Goal: Task Accomplishment & Management: Complete application form

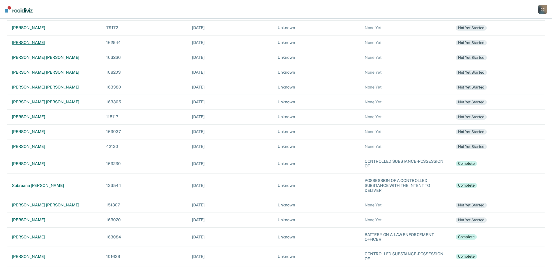
scroll to position [98, 0]
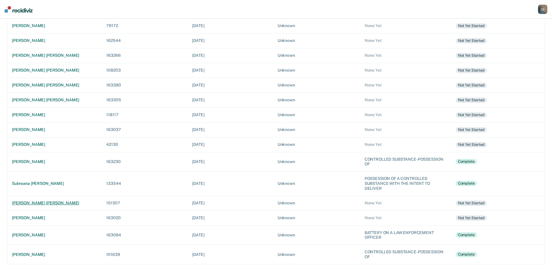
click at [36, 202] on div "[PERSON_NAME] [PERSON_NAME]" at bounding box center [54, 202] width 85 height 5
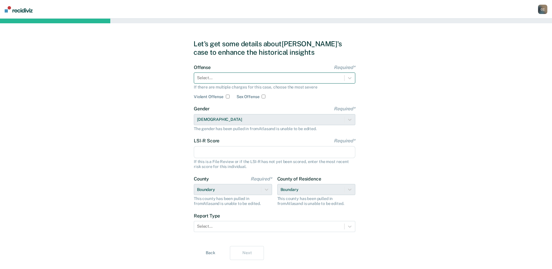
click at [216, 79] on div at bounding box center [269, 78] width 144 height 6
click at [261, 78] on div at bounding box center [269, 78] width 144 height 6
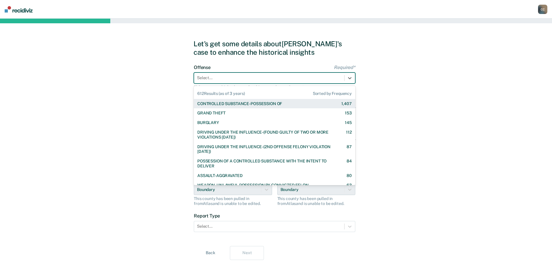
click at [253, 106] on div "CONTROLLED SUBSTANCE-POSSESSION OF" at bounding box center [239, 103] width 85 height 5
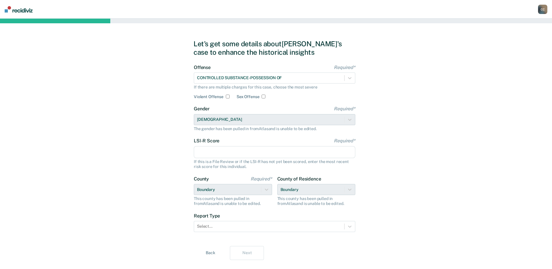
click at [206, 153] on input "LSI-R Score Required*" at bounding box center [274, 152] width 161 height 12
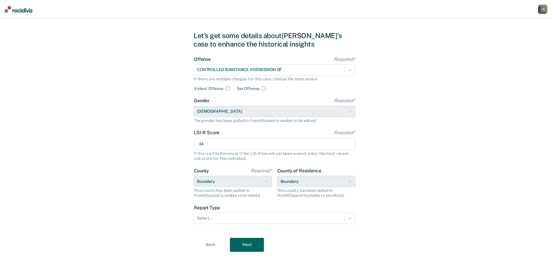
scroll to position [12, 0]
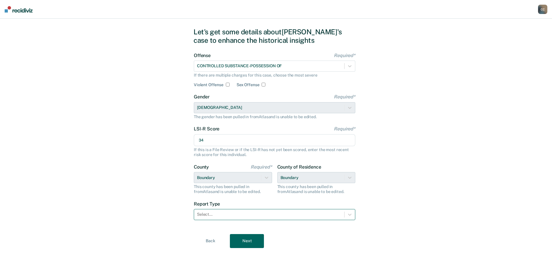
type input "34"
click at [337, 212] on div at bounding box center [269, 214] width 144 height 6
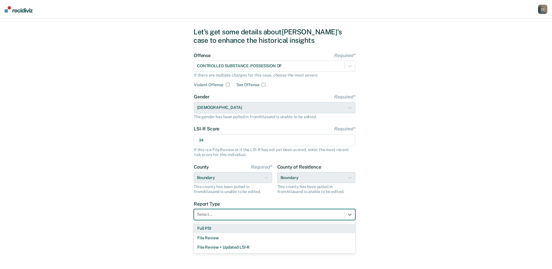
click at [278, 230] on div "Full PSI" at bounding box center [274, 228] width 161 height 10
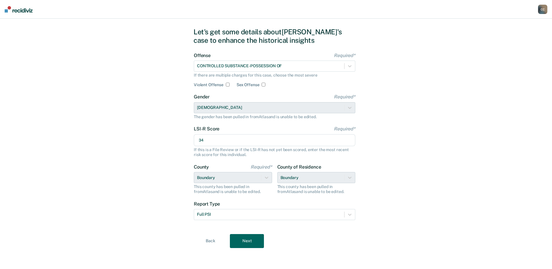
click at [254, 239] on button "Next" at bounding box center [247, 241] width 34 height 14
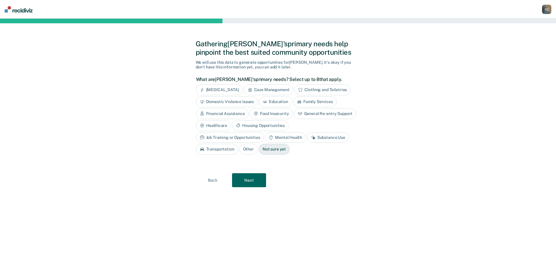
click at [264, 132] on div "Job Training or Opportunities" at bounding box center [230, 137] width 68 height 11
click at [266, 126] on div "Housing Opportunities" at bounding box center [260, 125] width 56 height 11
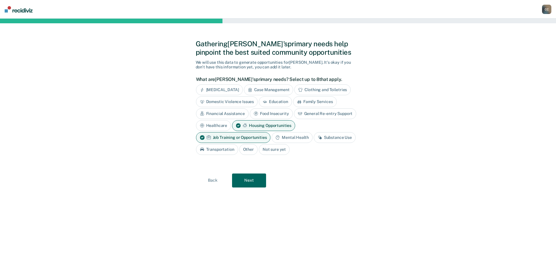
click at [294, 136] on div "Mental Health" at bounding box center [292, 137] width 41 height 11
click at [222, 149] on div "Substance Use" at bounding box center [217, 149] width 42 height 11
click at [248, 179] on button "Next" at bounding box center [249, 180] width 34 height 14
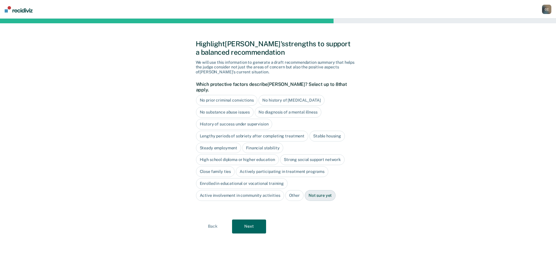
click at [248, 154] on div "High school diploma or higher education" at bounding box center [237, 159] width 83 height 11
click at [206, 166] on div "Close family ties" at bounding box center [215, 171] width 39 height 11
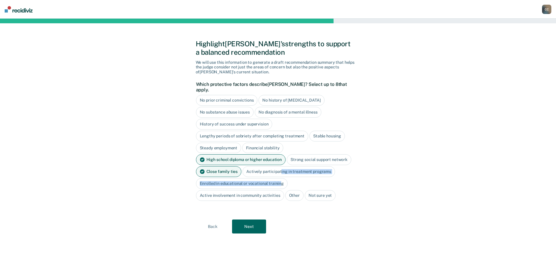
drag, startPoint x: 280, startPoint y: 168, endPoint x: 279, endPoint y: 176, distance: 8.2
click at [279, 176] on div "No prior criminal convictions No history of [MEDICAL_DATA] No substance abuse i…" at bounding box center [276, 148] width 161 height 106
drag, startPoint x: 279, startPoint y: 176, endPoint x: 270, endPoint y: 166, distance: 13.0
click at [270, 166] on div "Actively participating in treatment programs" at bounding box center [289, 171] width 92 height 11
click at [273, 166] on div "Actively participating in treatment programs" at bounding box center [292, 171] width 99 height 11
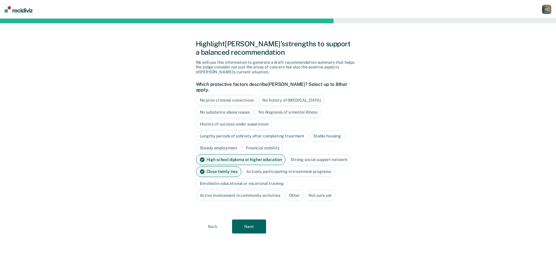
click at [243, 223] on button "Next" at bounding box center [249, 226] width 34 height 14
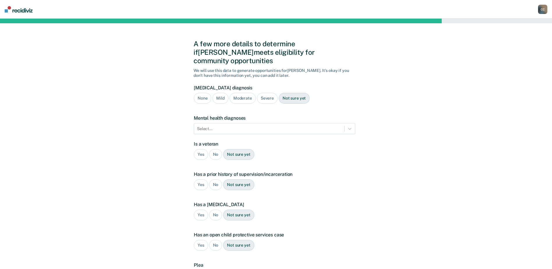
click at [297, 93] on div "Not sure yet" at bounding box center [294, 98] width 31 height 11
click at [350, 126] on icon at bounding box center [350, 129] width 6 height 6
click at [168, 139] on div "A few more details to determine if [PERSON_NAME] meets eligibility for communit…" at bounding box center [276, 177] width 552 height 316
click at [218, 149] on div "No" at bounding box center [215, 154] width 13 height 11
click at [202, 179] on div "Yes" at bounding box center [201, 184] width 14 height 11
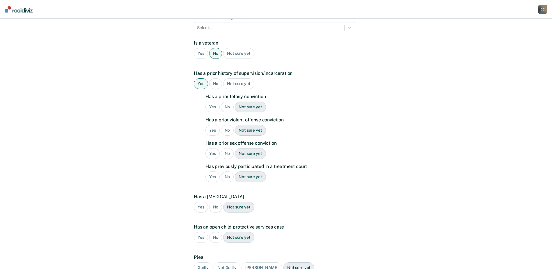
scroll to position [116, 0]
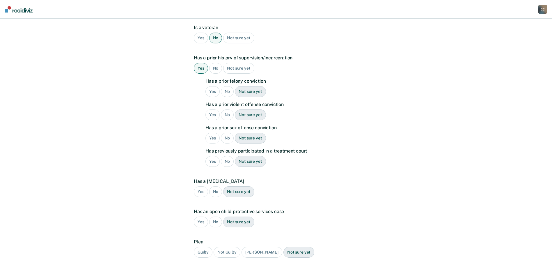
click at [212, 86] on div "Yes" at bounding box center [212, 91] width 14 height 11
click at [212, 109] on div "Yes" at bounding box center [212, 114] width 14 height 11
click at [212, 133] on div "Yes" at bounding box center [212, 138] width 14 height 11
click at [228, 156] on div "No" at bounding box center [227, 161] width 13 height 11
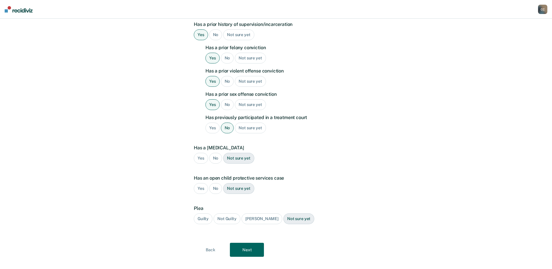
scroll to position [150, 0]
click at [227, 76] on div "No" at bounding box center [227, 81] width 13 height 11
click at [200, 152] on div "Yes" at bounding box center [201, 157] width 14 height 11
click at [215, 183] on div "No" at bounding box center [215, 188] width 13 height 11
click at [203, 213] on div "Guilty" at bounding box center [203, 218] width 19 height 11
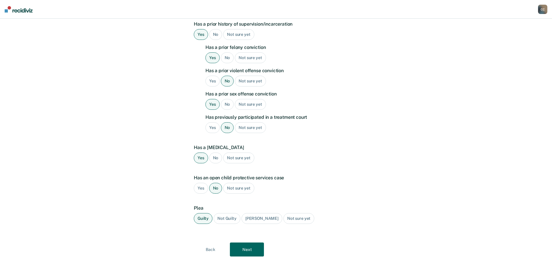
click at [249, 242] on button "Next" at bounding box center [247, 249] width 34 height 14
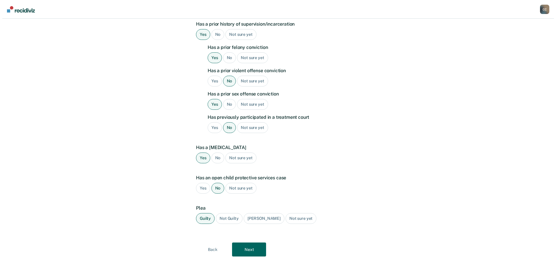
scroll to position [0, 0]
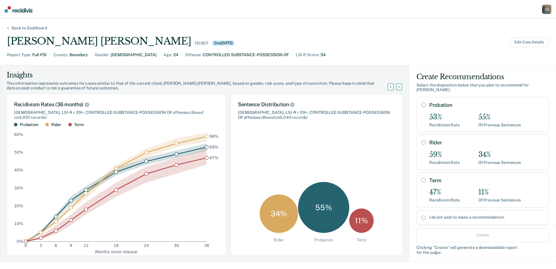
click at [421, 104] on input "Probation" at bounding box center [423, 104] width 4 height 5
radio input "true"
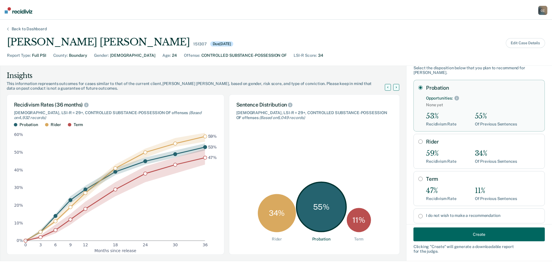
scroll to position [31, 0]
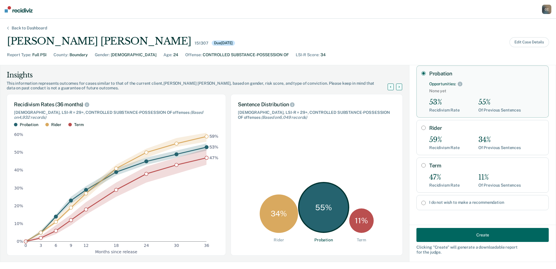
click at [464, 241] on button "Create" at bounding box center [483, 235] width 132 height 14
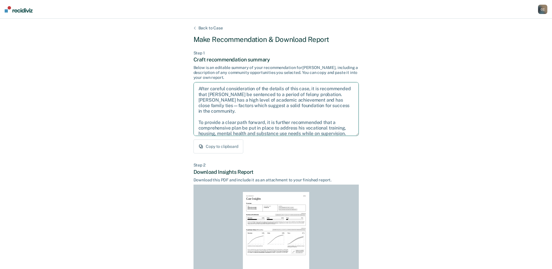
scroll to position [21, 0]
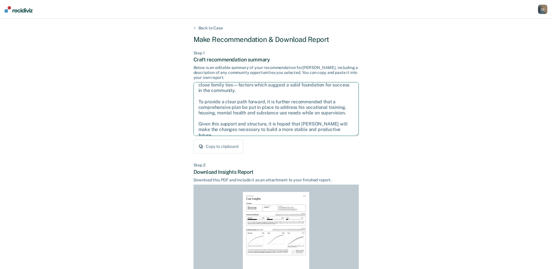
drag, startPoint x: 197, startPoint y: 88, endPoint x: 382, endPoint y: 164, distance: 199.8
click at [382, 164] on div "Back to Case Make Recommendation & Download Report Step 1 Craft recommendation …" at bounding box center [276, 175] width 552 height 313
click at [427, 108] on div "Back to Case Make Recommendation & Download Report Step 1 Craft recommendation …" at bounding box center [276, 175] width 552 height 313
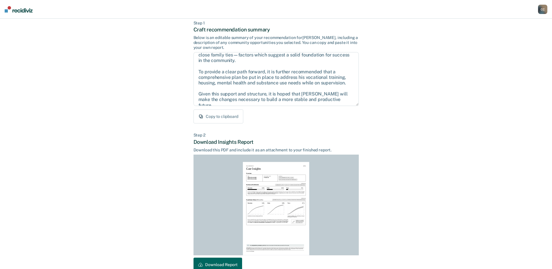
scroll to position [63, 0]
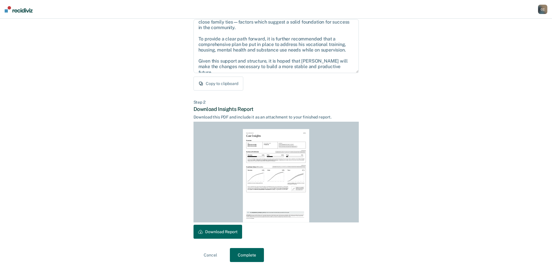
click at [218, 237] on button "Download Report" at bounding box center [217, 232] width 49 height 14
click at [250, 256] on button "Complete" at bounding box center [247, 255] width 34 height 14
